Goal: Information Seeking & Learning: Find specific page/section

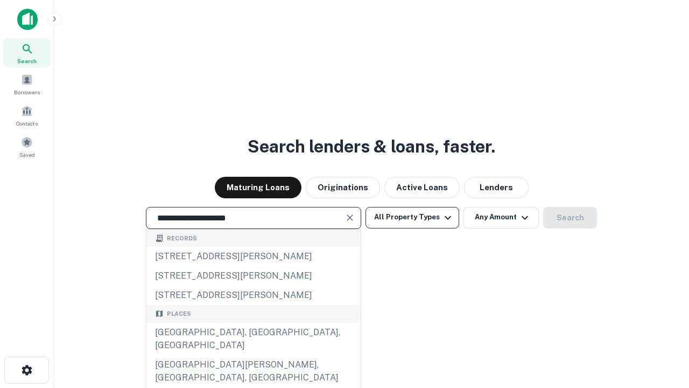
click at [253, 355] on div "Santa Monica, CA, USA" at bounding box center [253, 339] width 214 height 32
click at [413, 217] on button "All Property Types" at bounding box center [413, 218] width 94 height 22
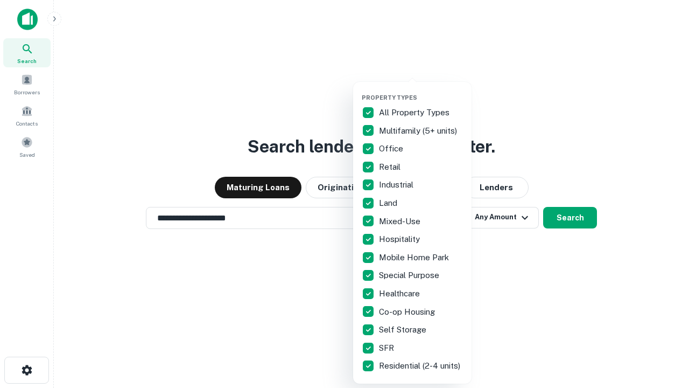
type input "**********"
click at [421, 90] on button "button" at bounding box center [421, 90] width 118 height 1
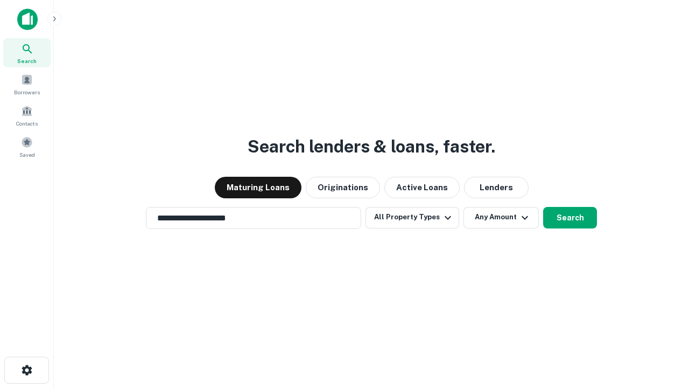
scroll to position [17, 0]
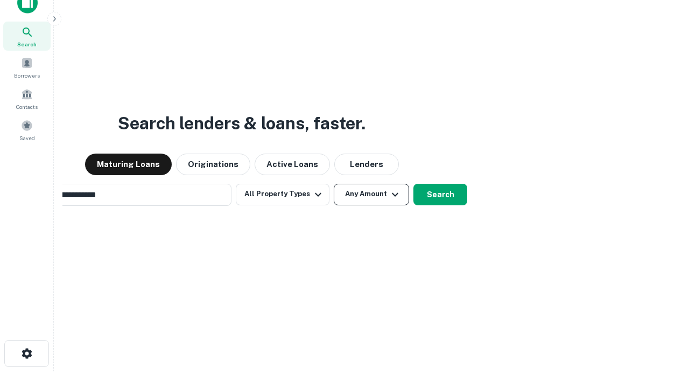
click at [334, 184] on button "Any Amount" at bounding box center [371, 195] width 75 height 22
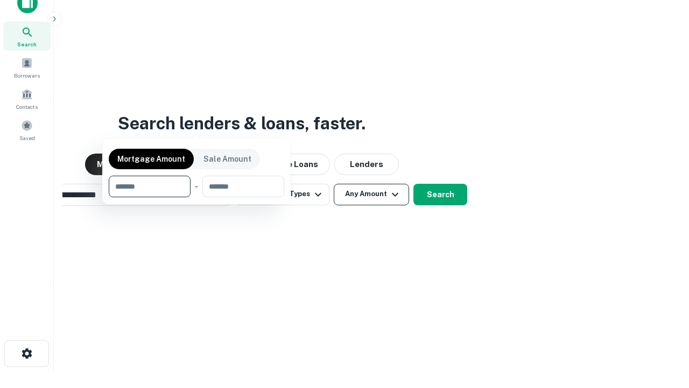
scroll to position [78, 305]
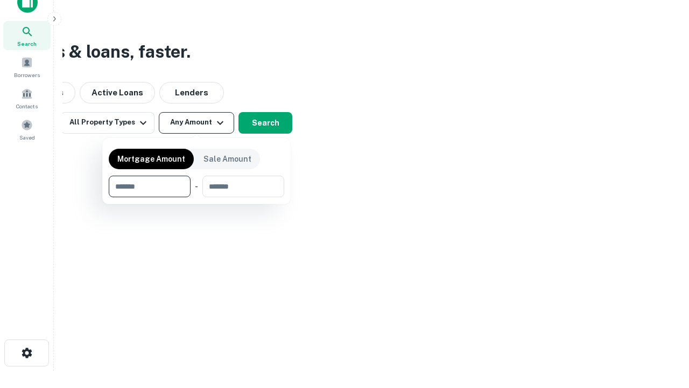
type input "*******"
click at [197, 197] on button "button" at bounding box center [197, 197] width 176 height 1
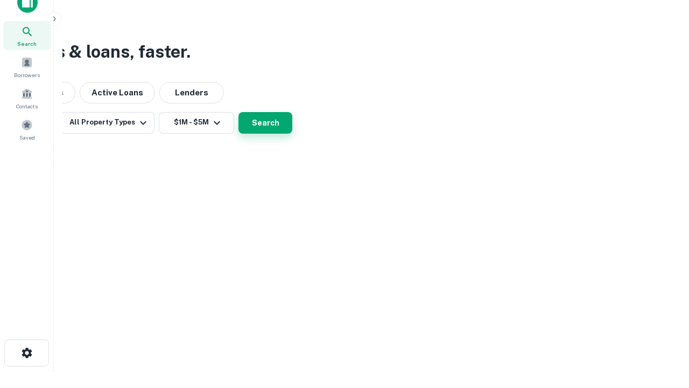
click at [292, 134] on button "Search" at bounding box center [266, 123] width 54 height 22
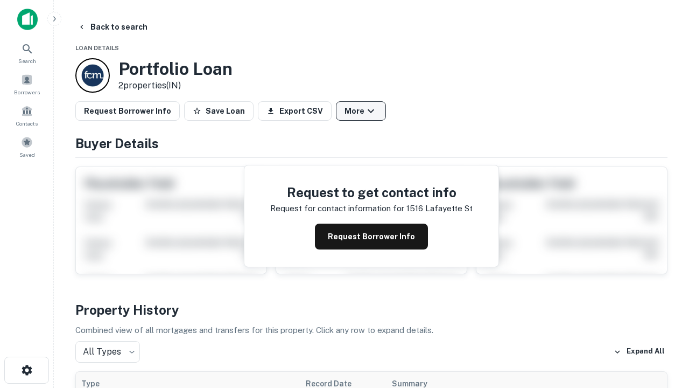
click at [361, 111] on button "More" at bounding box center [361, 110] width 50 height 19
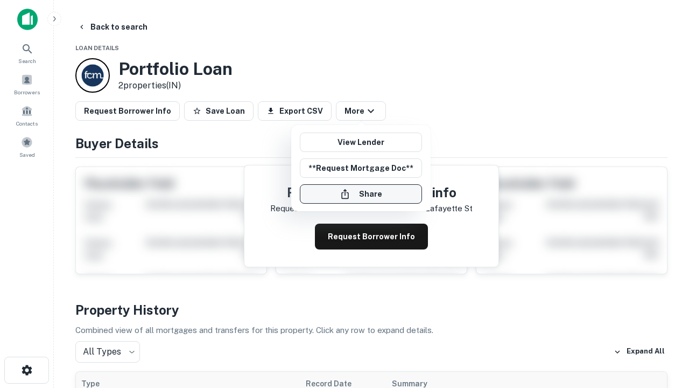
click at [361, 194] on button "Share" at bounding box center [361, 193] width 122 height 19
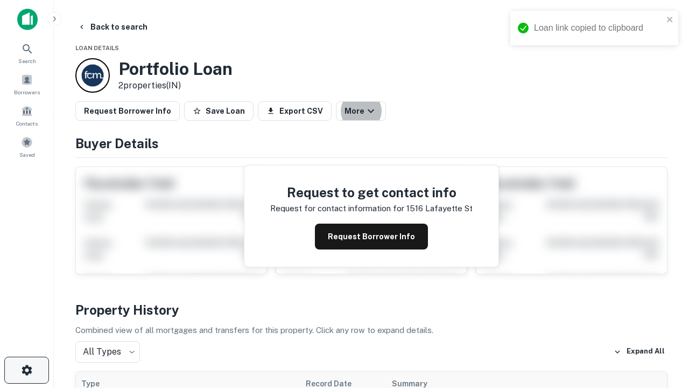
click at [26, 370] on icon "button" at bounding box center [26, 370] width 13 height 13
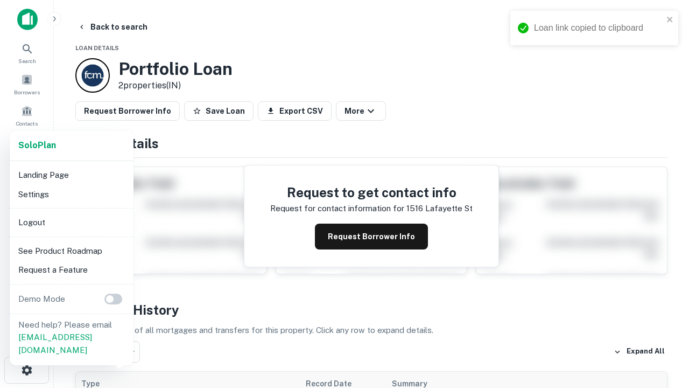
click at [71, 222] on li "Logout" at bounding box center [71, 222] width 115 height 19
